Goal: Task Accomplishment & Management: Manage account settings

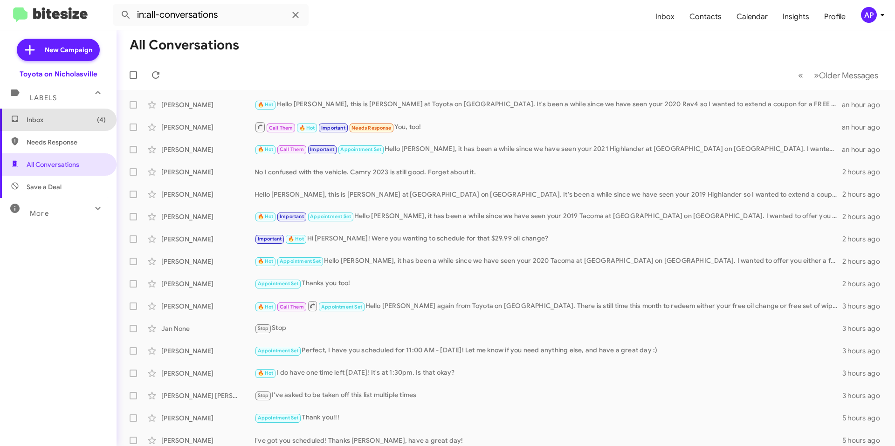
click at [85, 112] on span "Inbox (4)" at bounding box center [58, 120] width 117 height 22
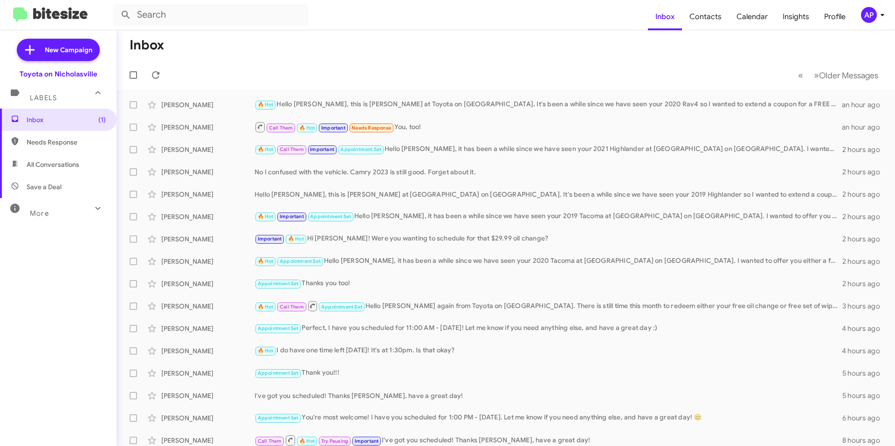
click at [51, 167] on span "All Conversations" at bounding box center [53, 164] width 53 height 9
type input "in:all-conversations"
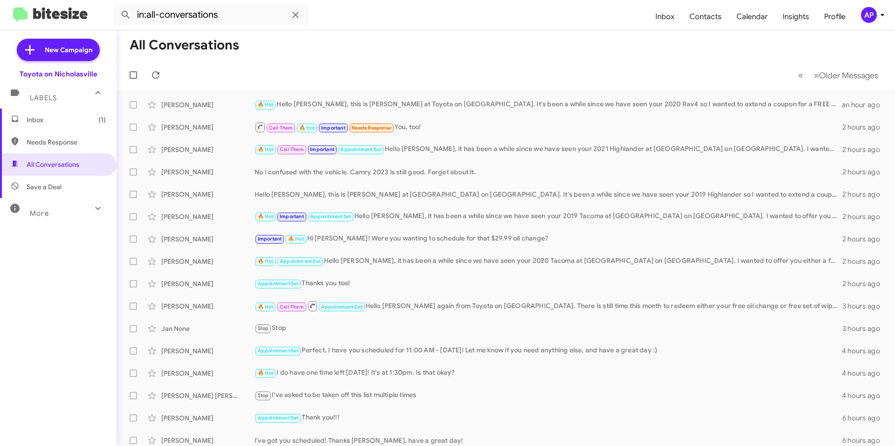
click at [35, 118] on span "Inbox (1)" at bounding box center [66, 119] width 79 height 9
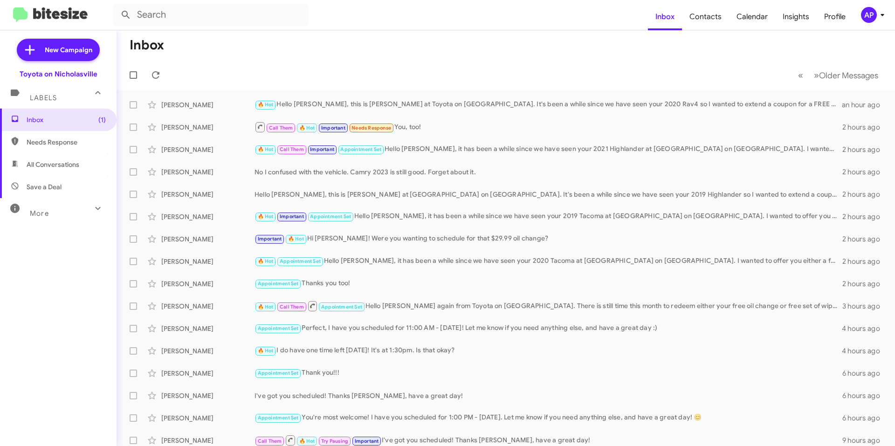
click at [33, 168] on span "All Conversations" at bounding box center [53, 164] width 53 height 9
type input "in:all-conversations"
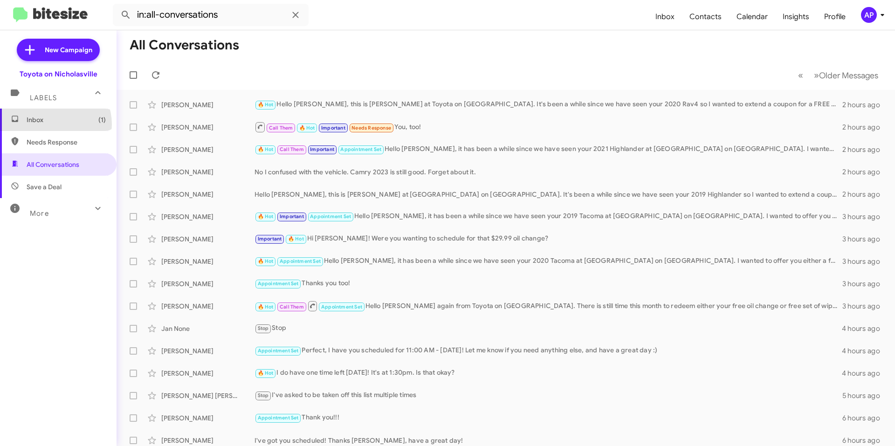
click at [52, 124] on span "Inbox (1)" at bounding box center [58, 120] width 117 height 22
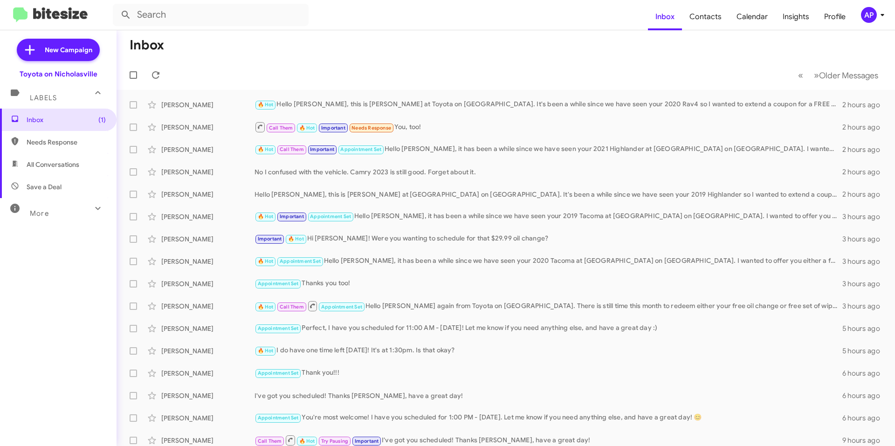
click at [420, 52] on mat-toolbar-row "Inbox" at bounding box center [506, 45] width 778 height 30
click at [54, 166] on span "All Conversations" at bounding box center [53, 164] width 53 height 9
type input "in:all-conversations"
